Goal: Task Accomplishment & Management: Manage account settings

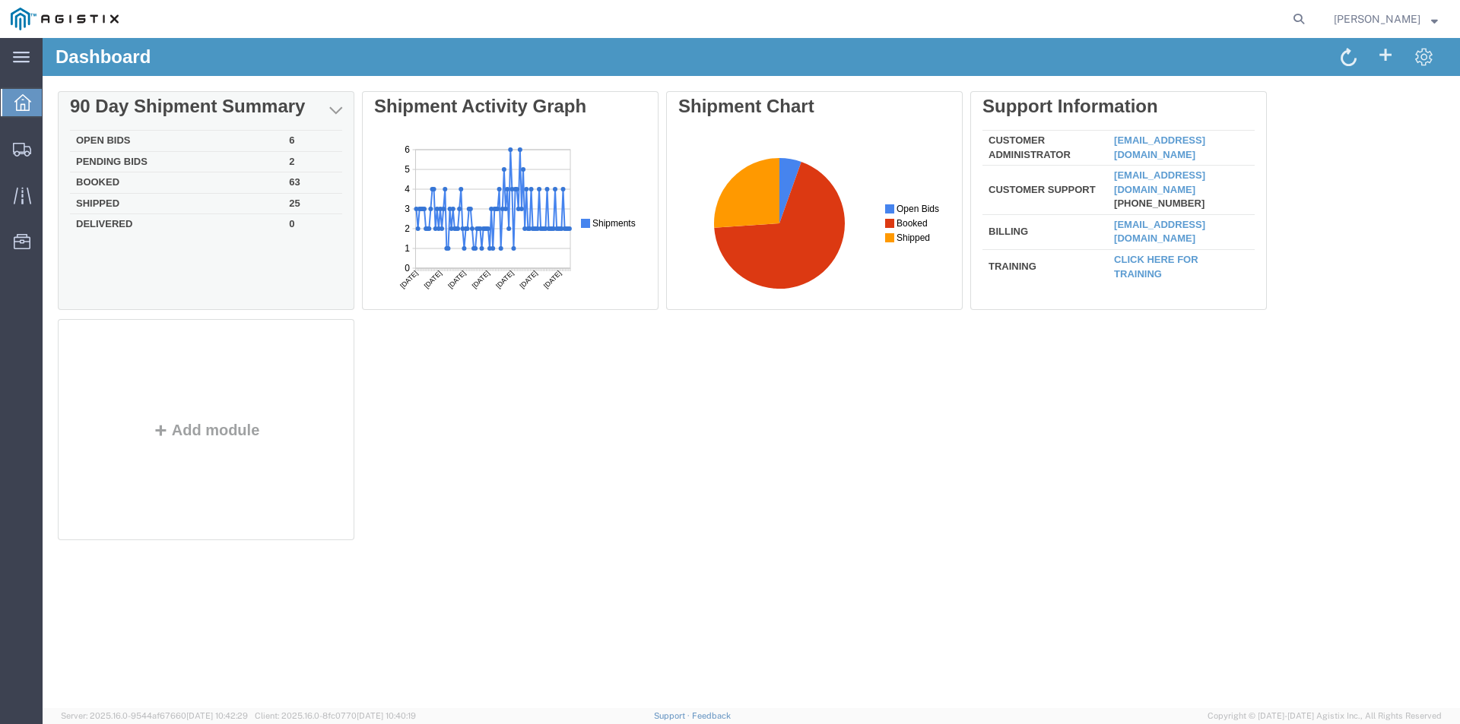
click at [274, 138] on td "Open Bids" at bounding box center [176, 141] width 213 height 21
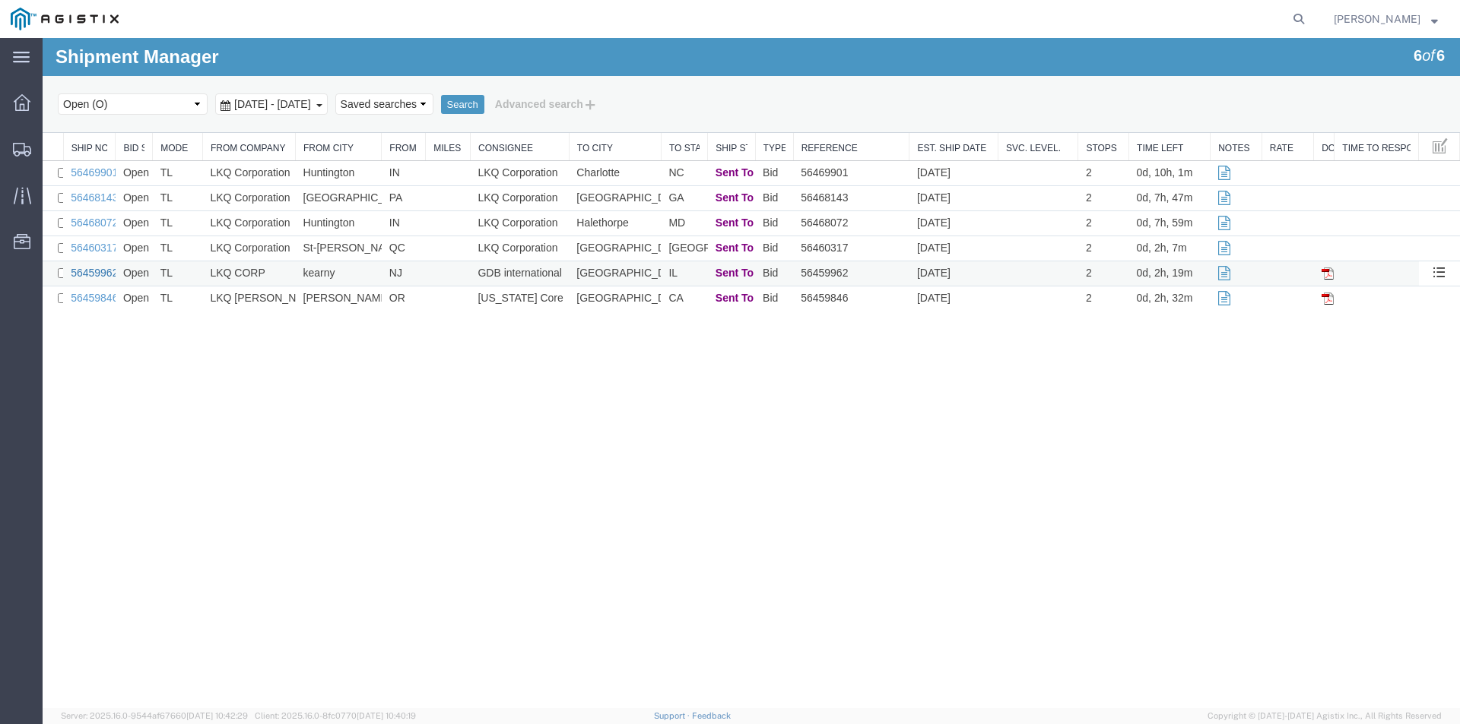
click at [94, 271] on link "56459962" at bounding box center [94, 273] width 47 height 12
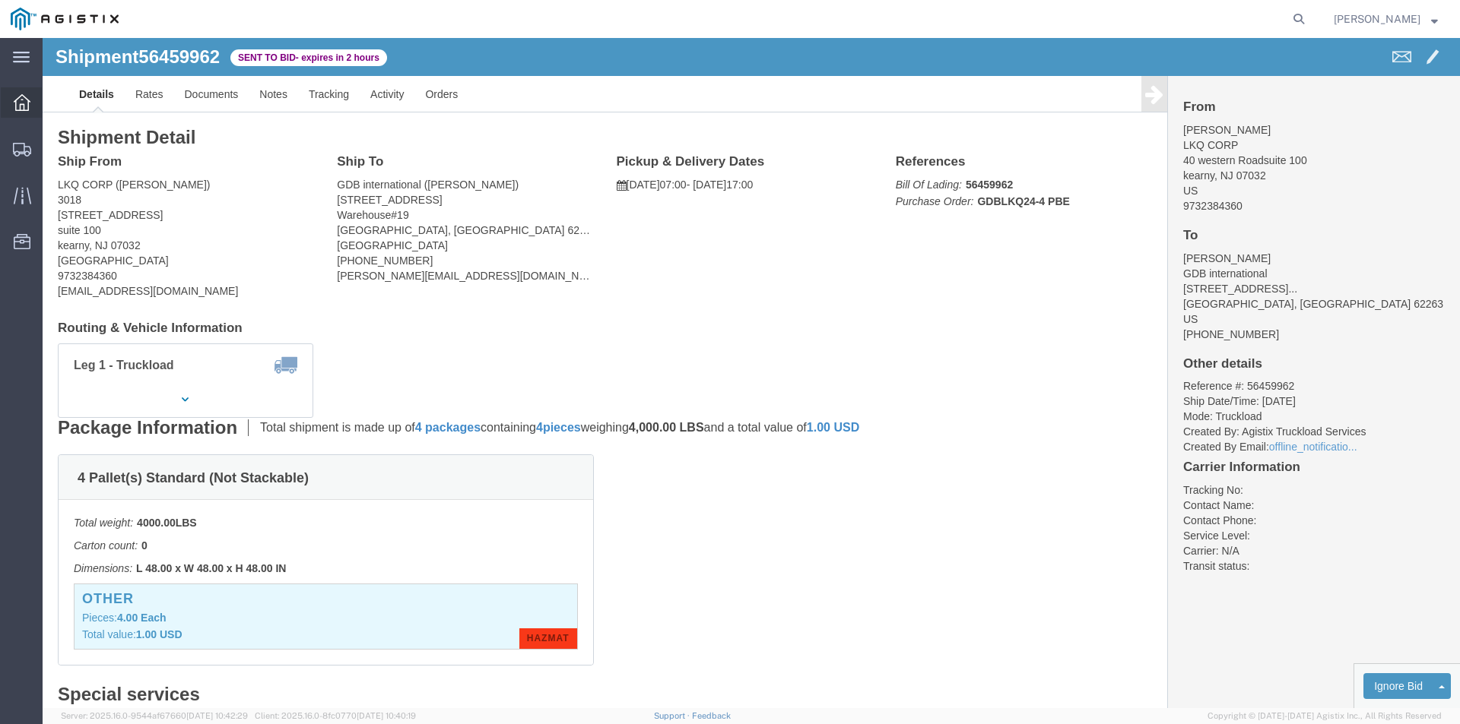
click at [8, 108] on div at bounding box center [22, 102] width 43 height 30
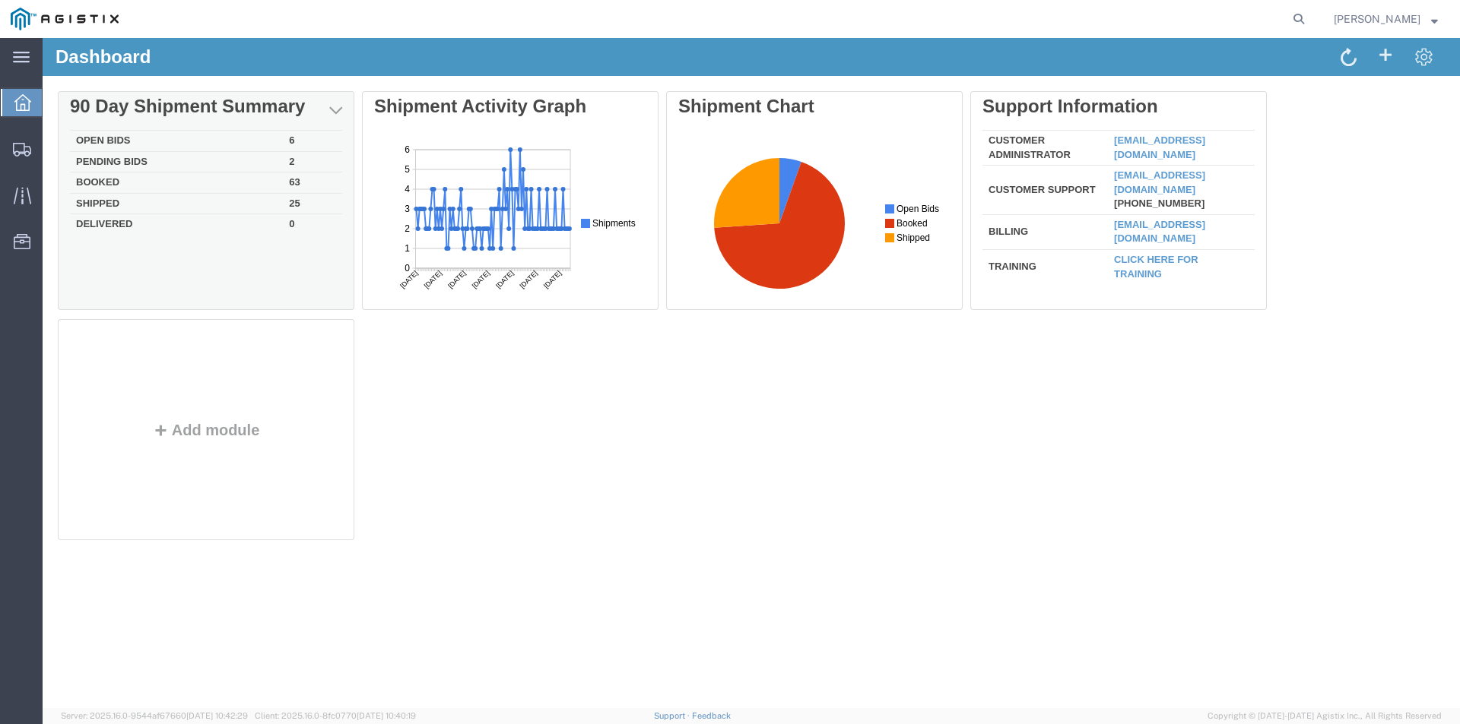
click at [220, 136] on td "Open Bids" at bounding box center [176, 141] width 213 height 21
